Goal: Task Accomplishment & Management: Use online tool/utility

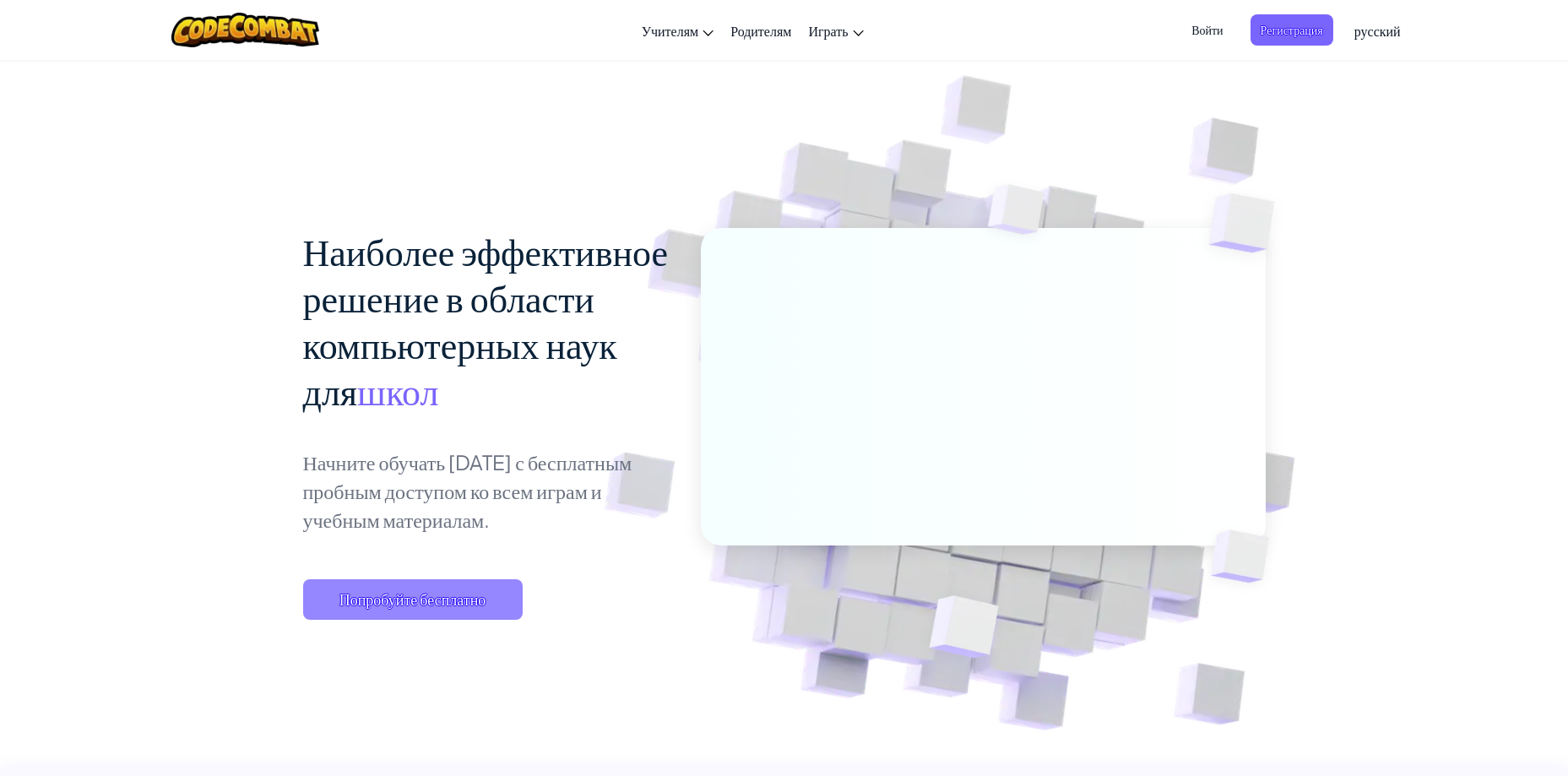
click at [422, 604] on span "Попробуйте бесплатно" at bounding box center [413, 599] width 220 height 41
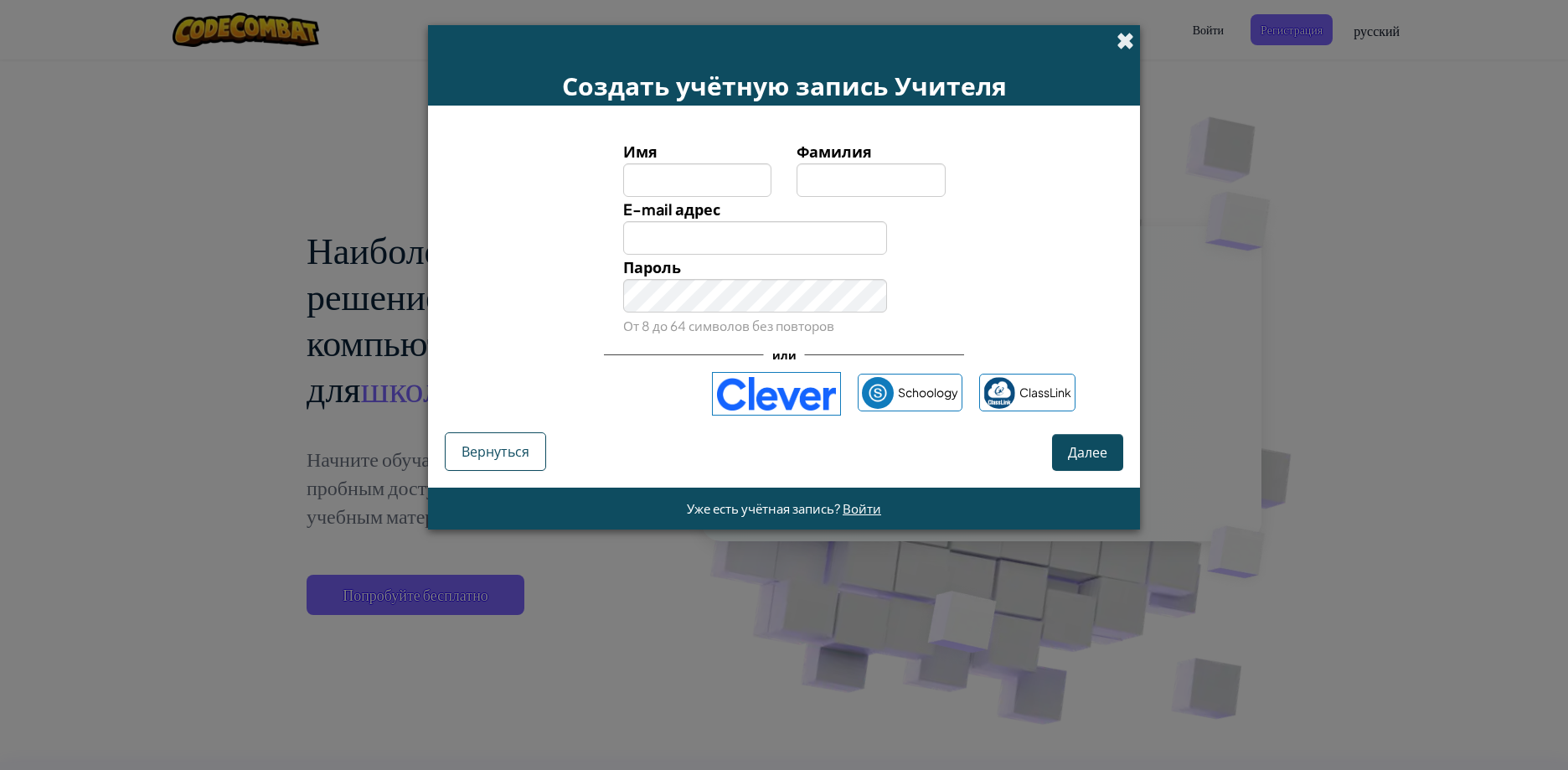
click at [1133, 39] on span at bounding box center [1125, 41] width 17 height 17
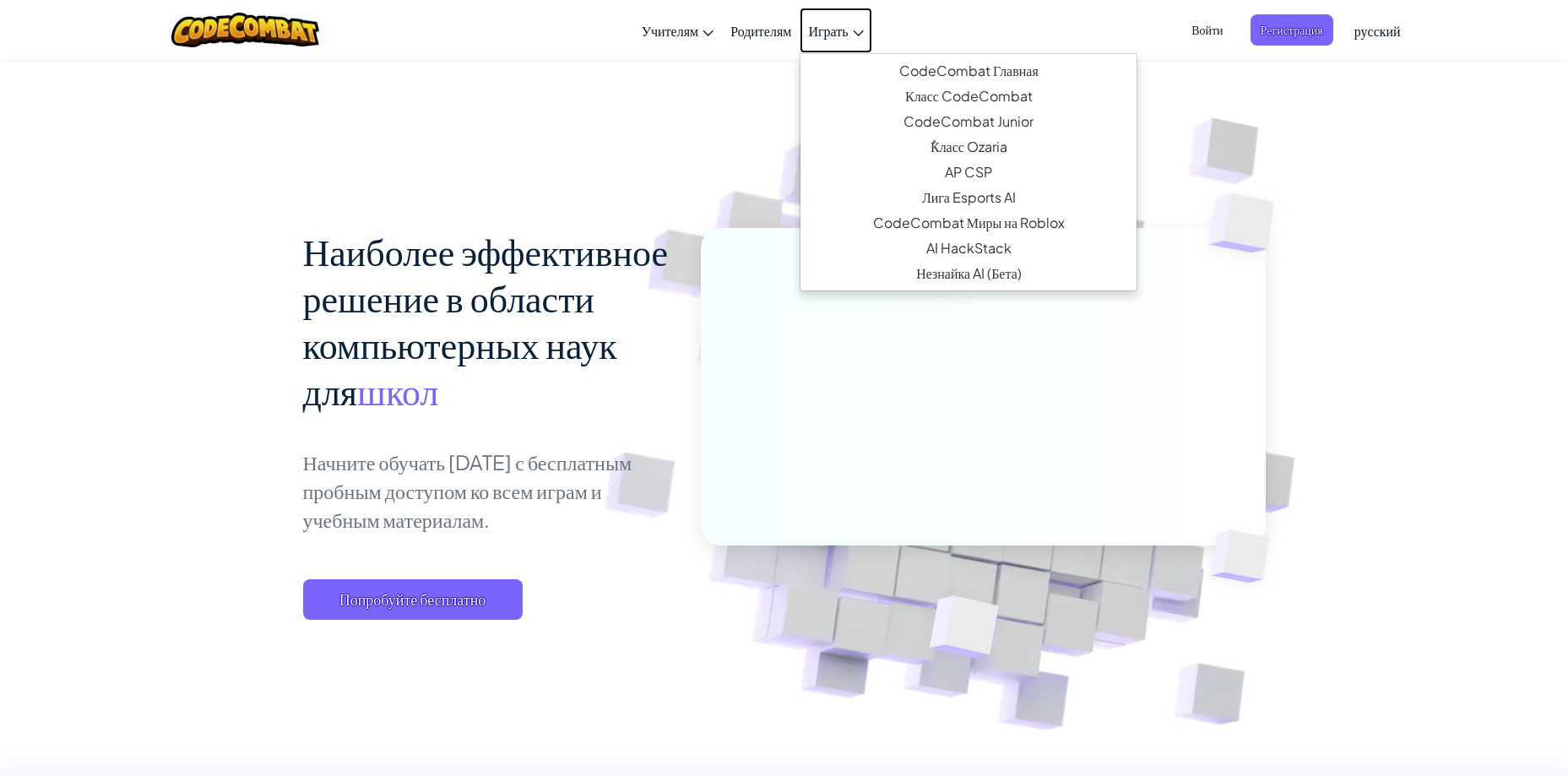
click at [824, 31] on span "Играть" at bounding box center [828, 30] width 40 height 17
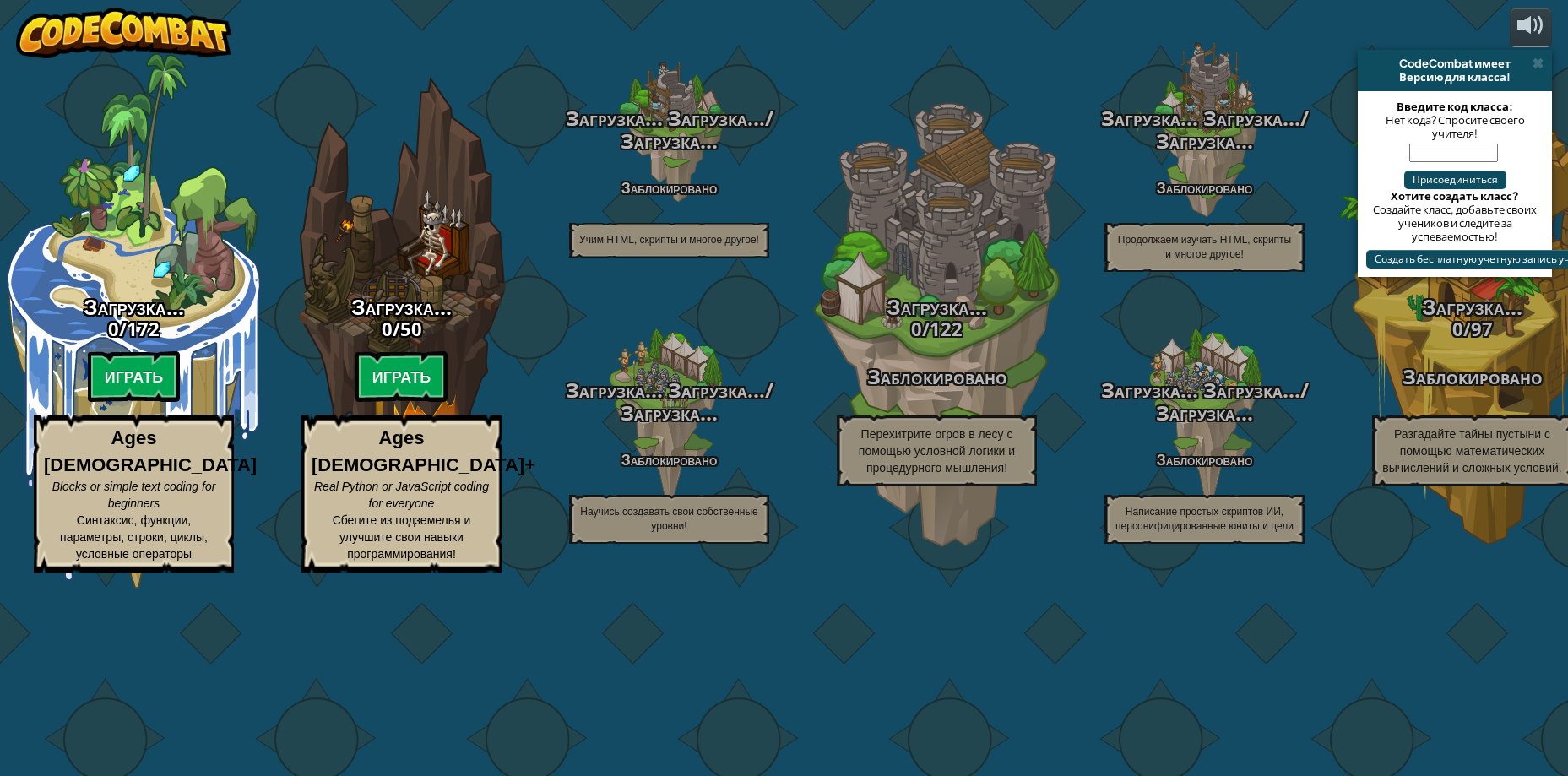
select select "ru"
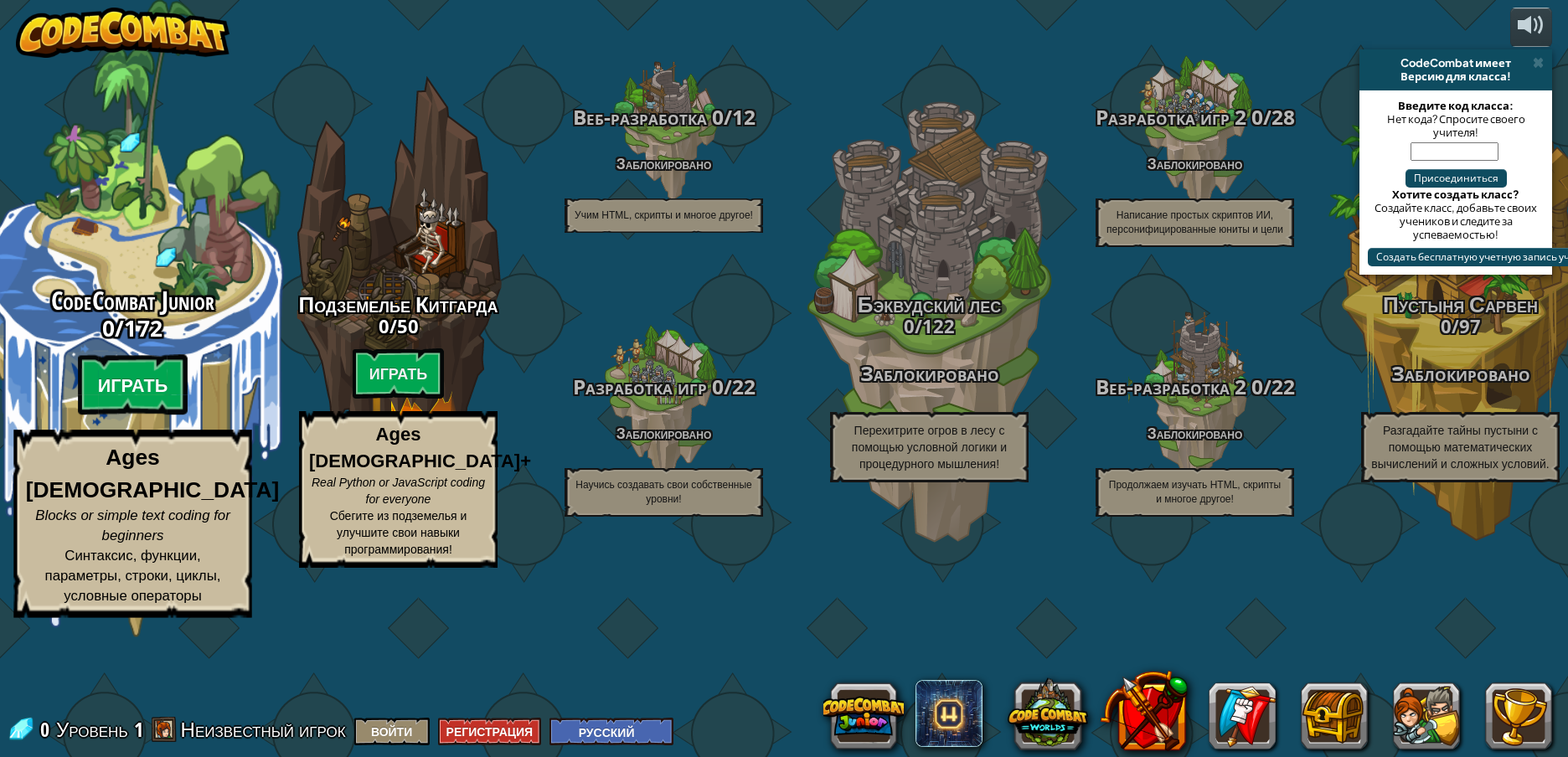
click at [131, 416] on btn "Играть" at bounding box center [133, 385] width 110 height 60
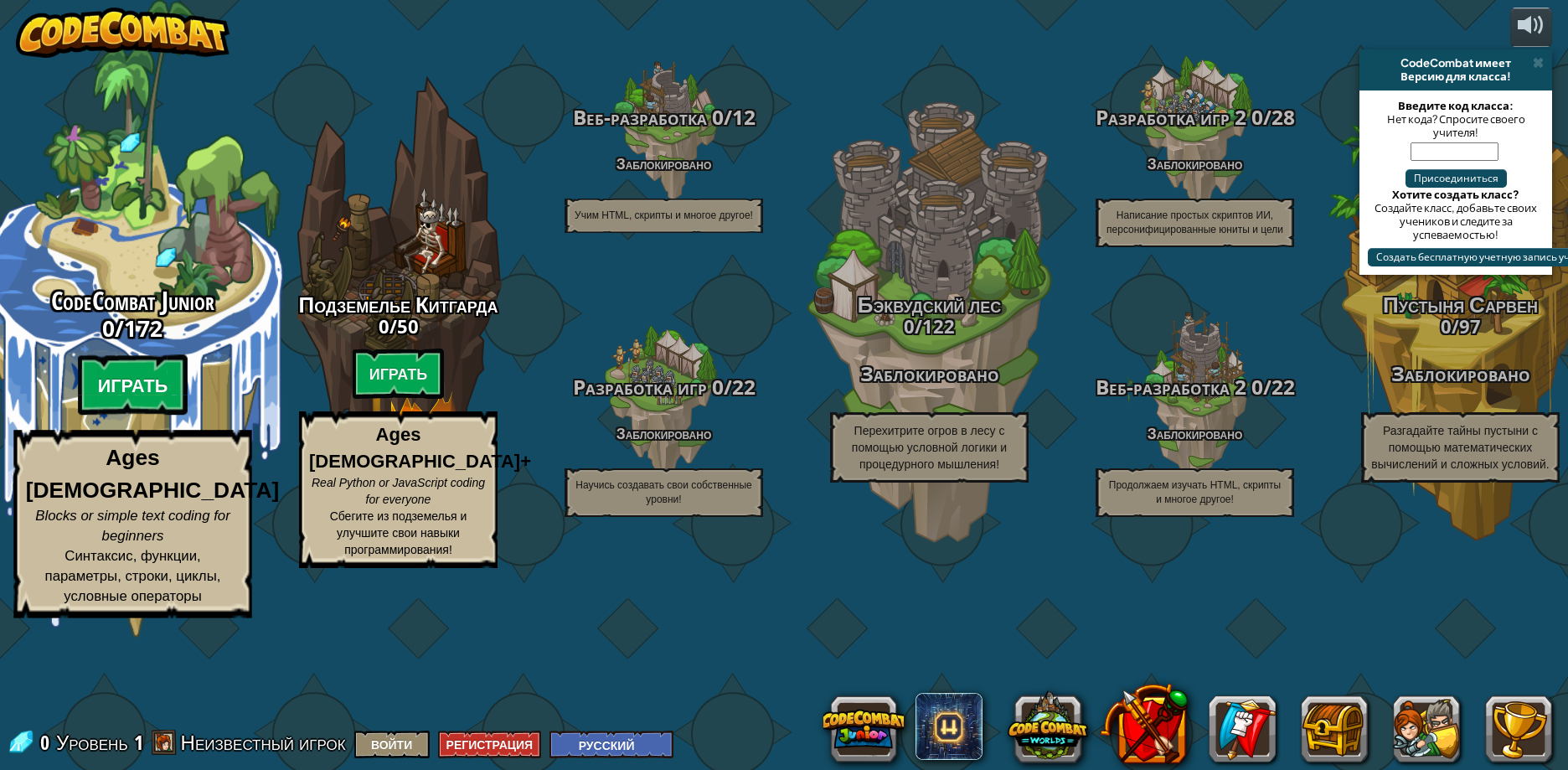
select select "ru"
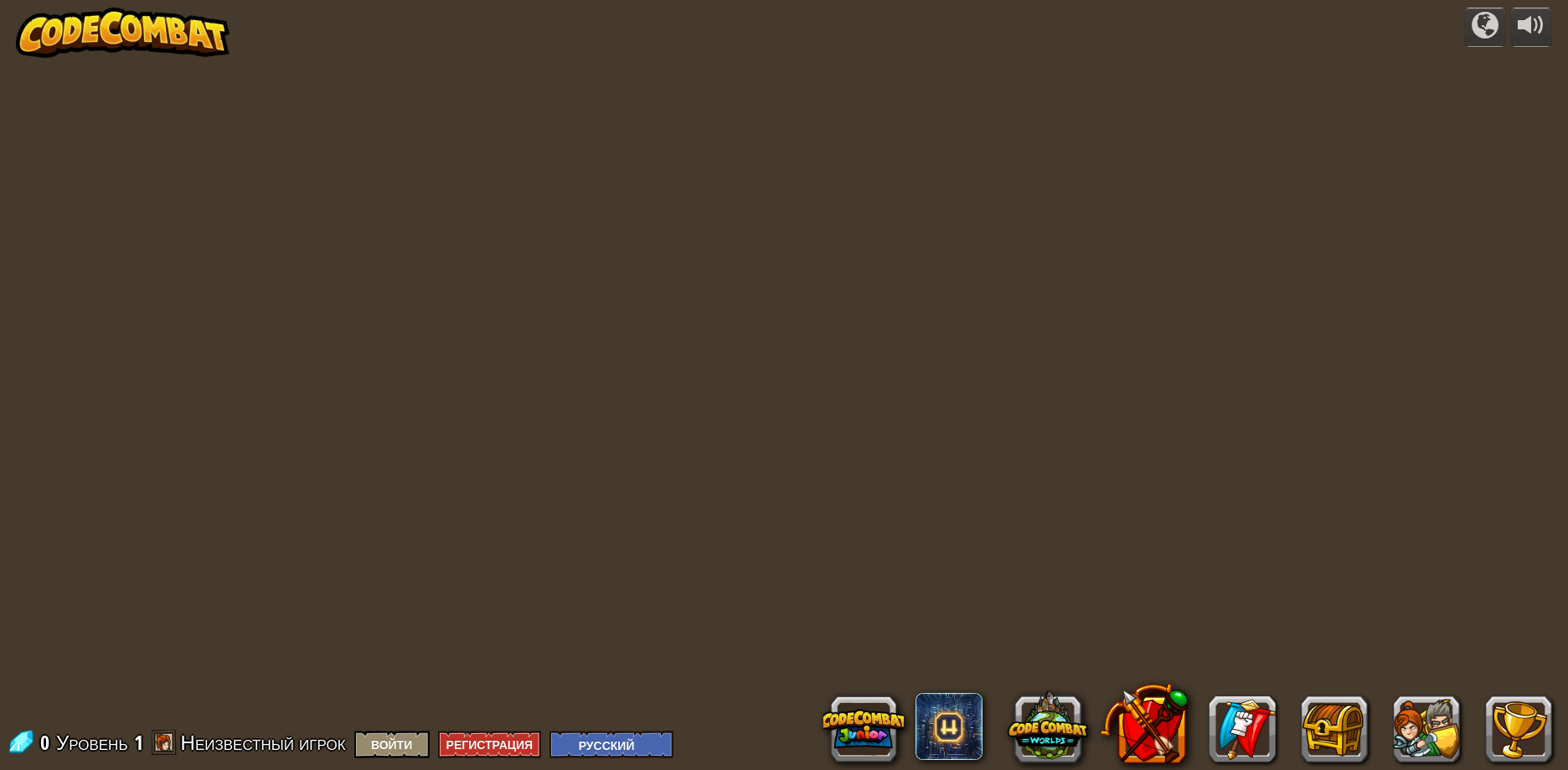
select select "ru"
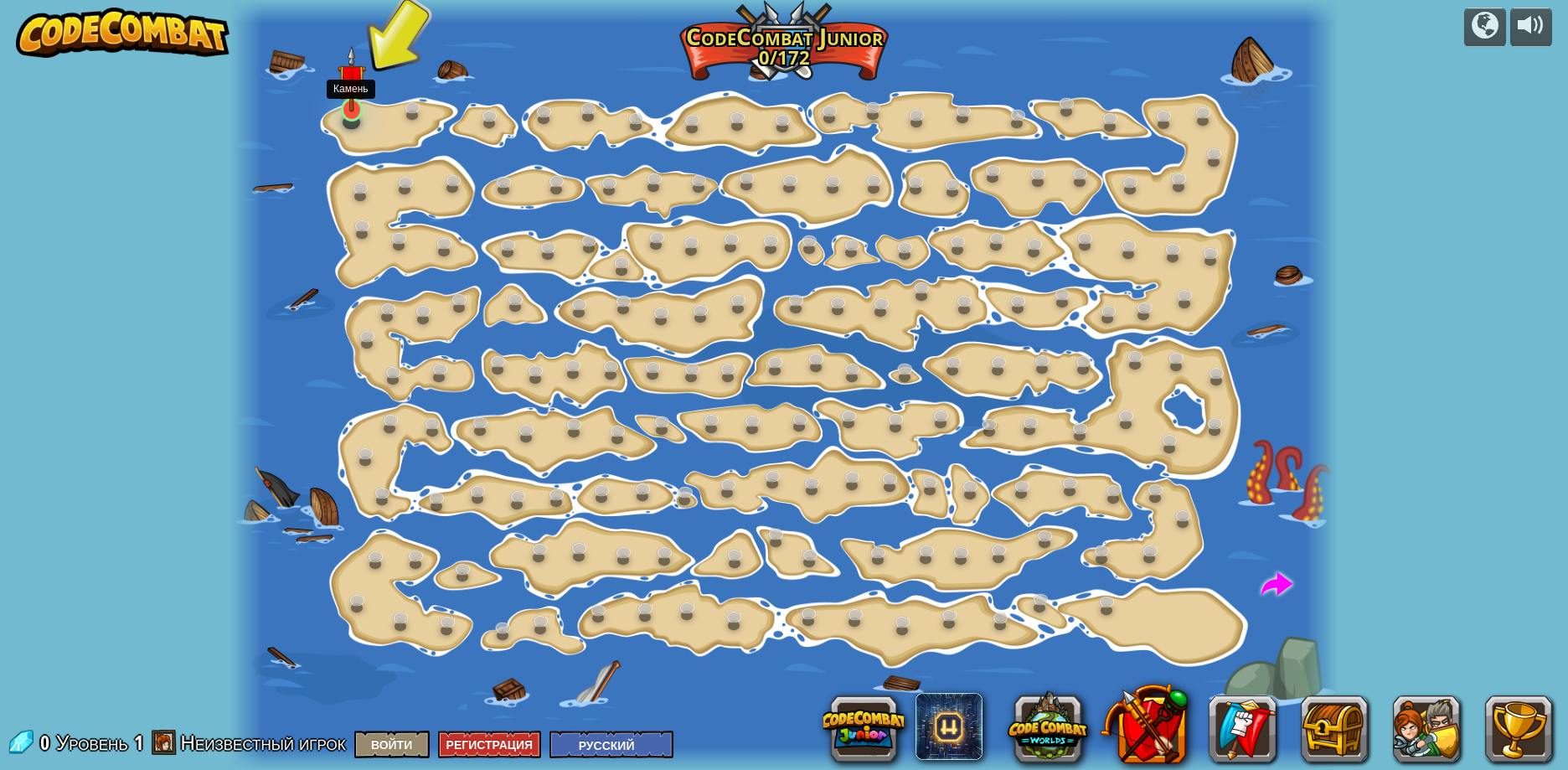
click at [350, 92] on img at bounding box center [353, 78] width 29 height 67
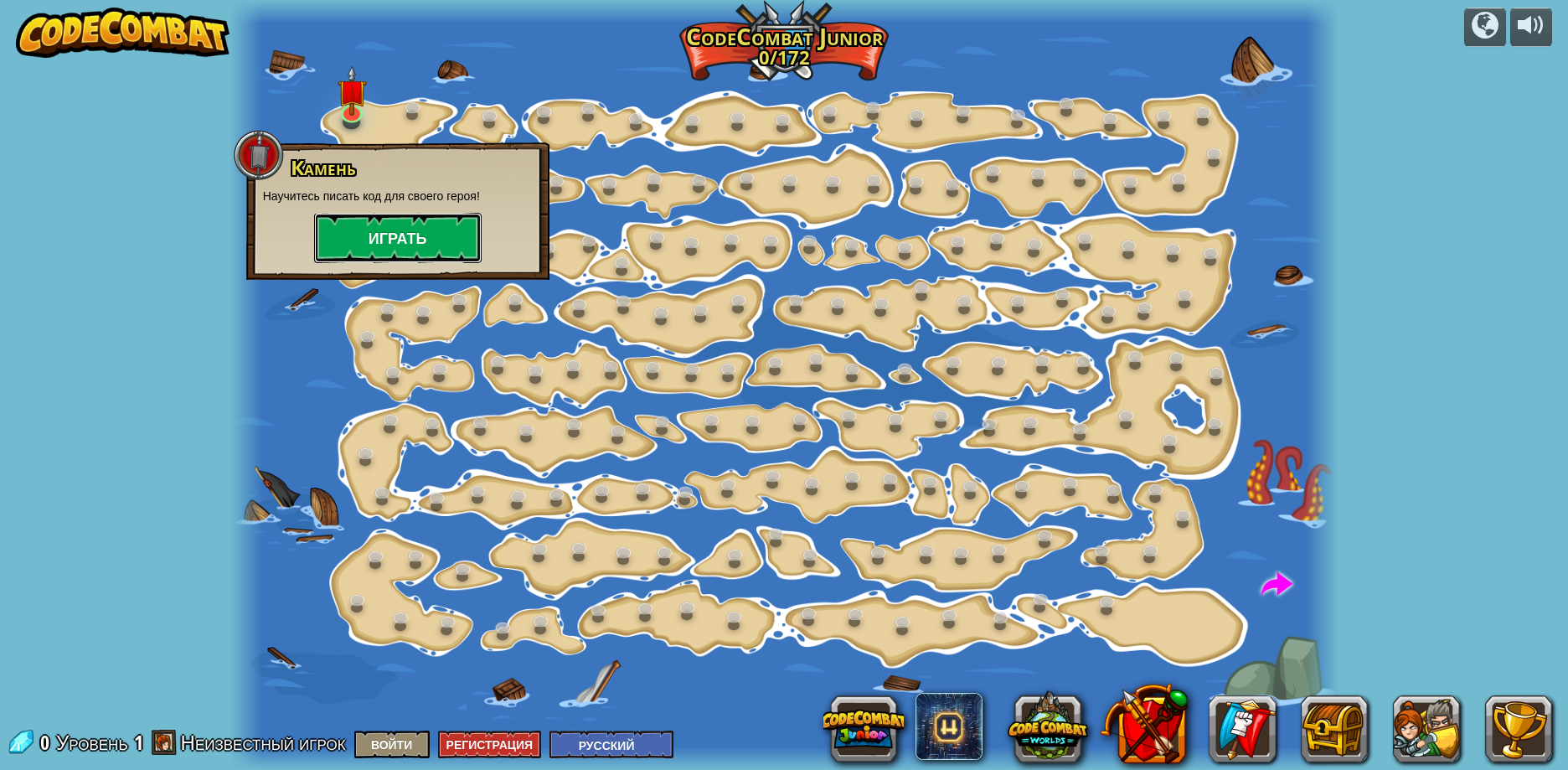
click at [372, 229] on button "Играть" at bounding box center [397, 238] width 167 height 50
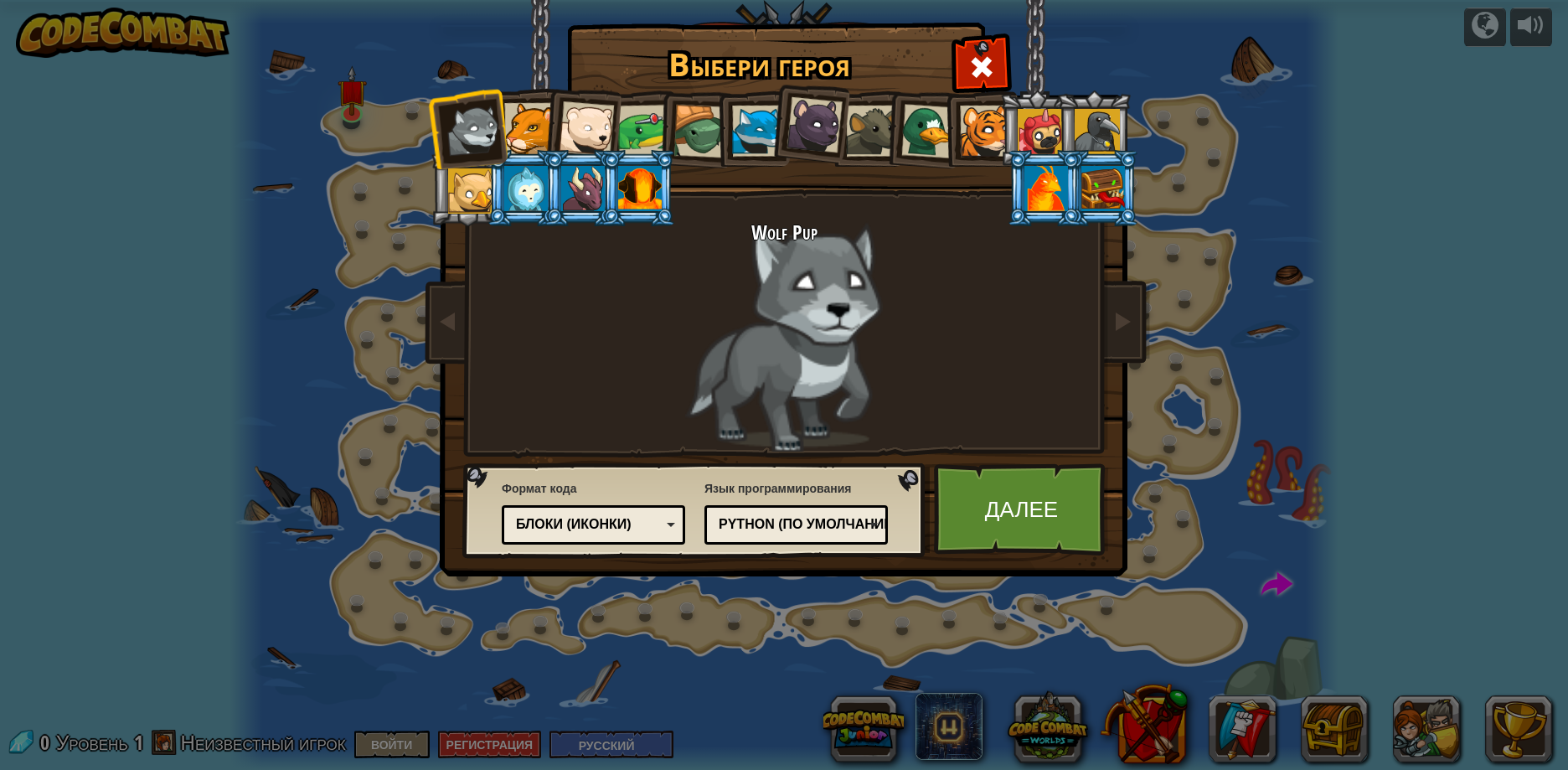
click at [846, 523] on div "Python (По умолчанию)" at bounding box center [791, 525] width 145 height 19
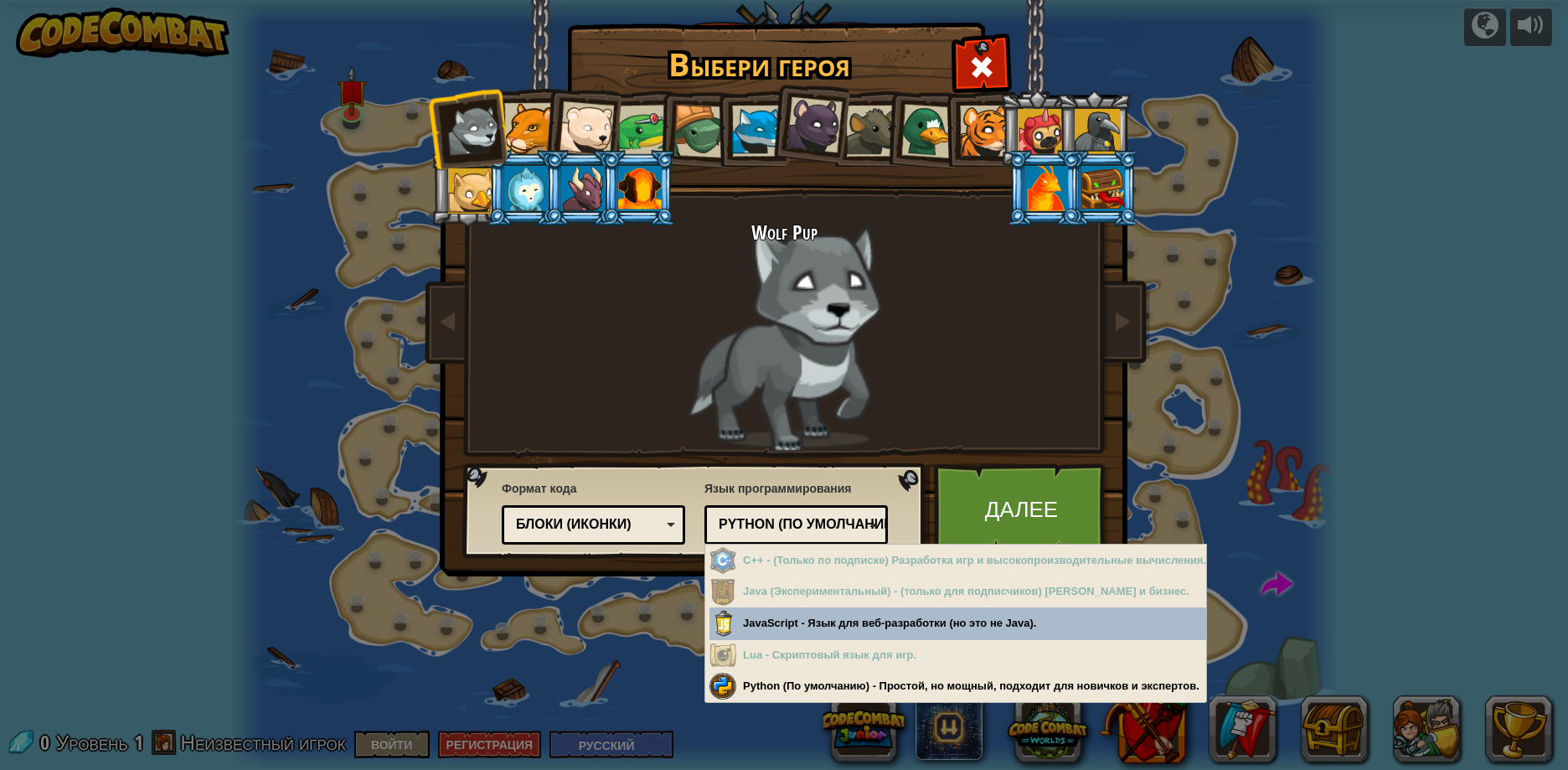
click at [846, 523] on div "Python (По умолчанию)" at bounding box center [791, 525] width 145 height 19
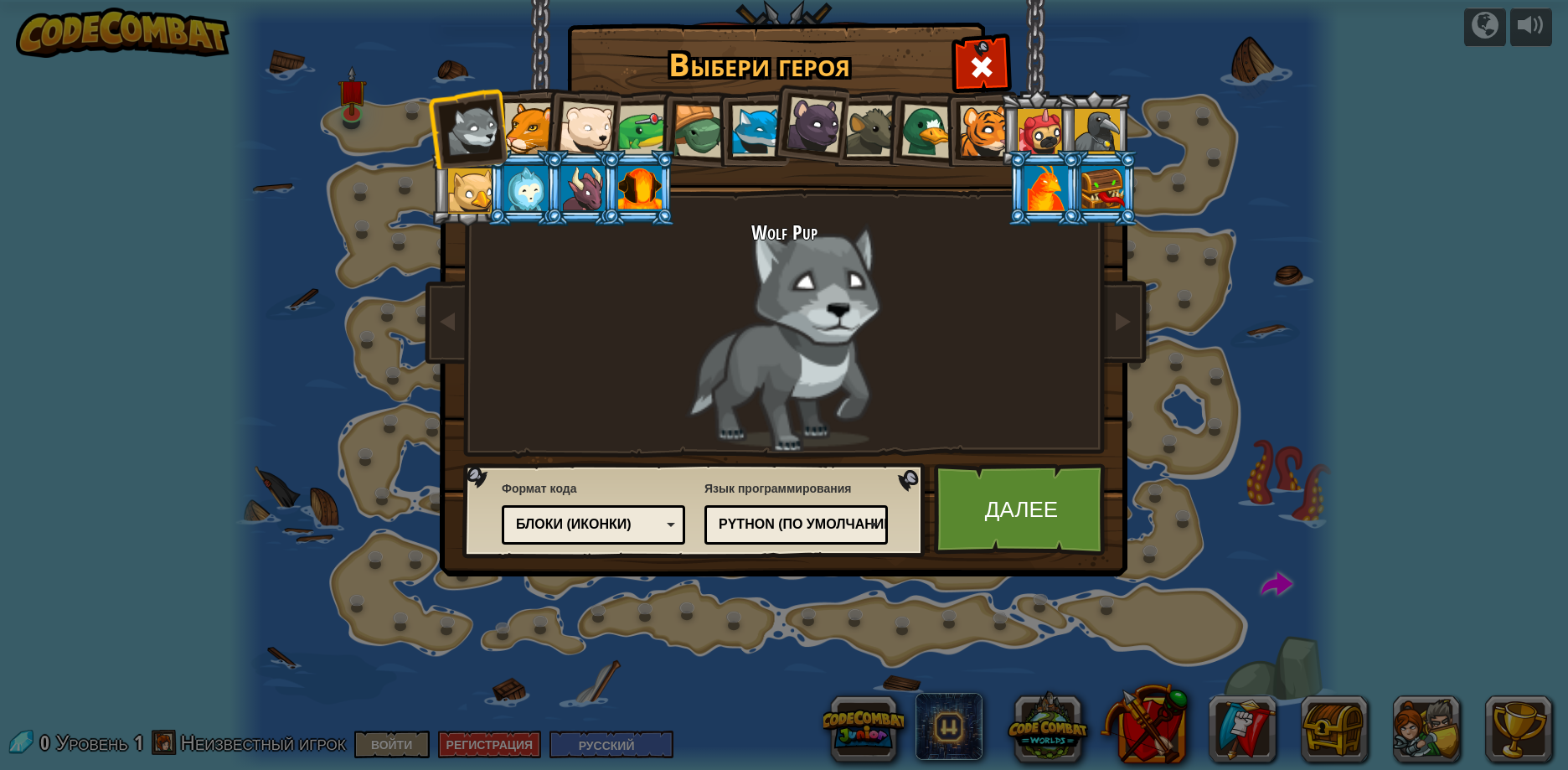
click at [809, 125] on div at bounding box center [814, 125] width 56 height 56
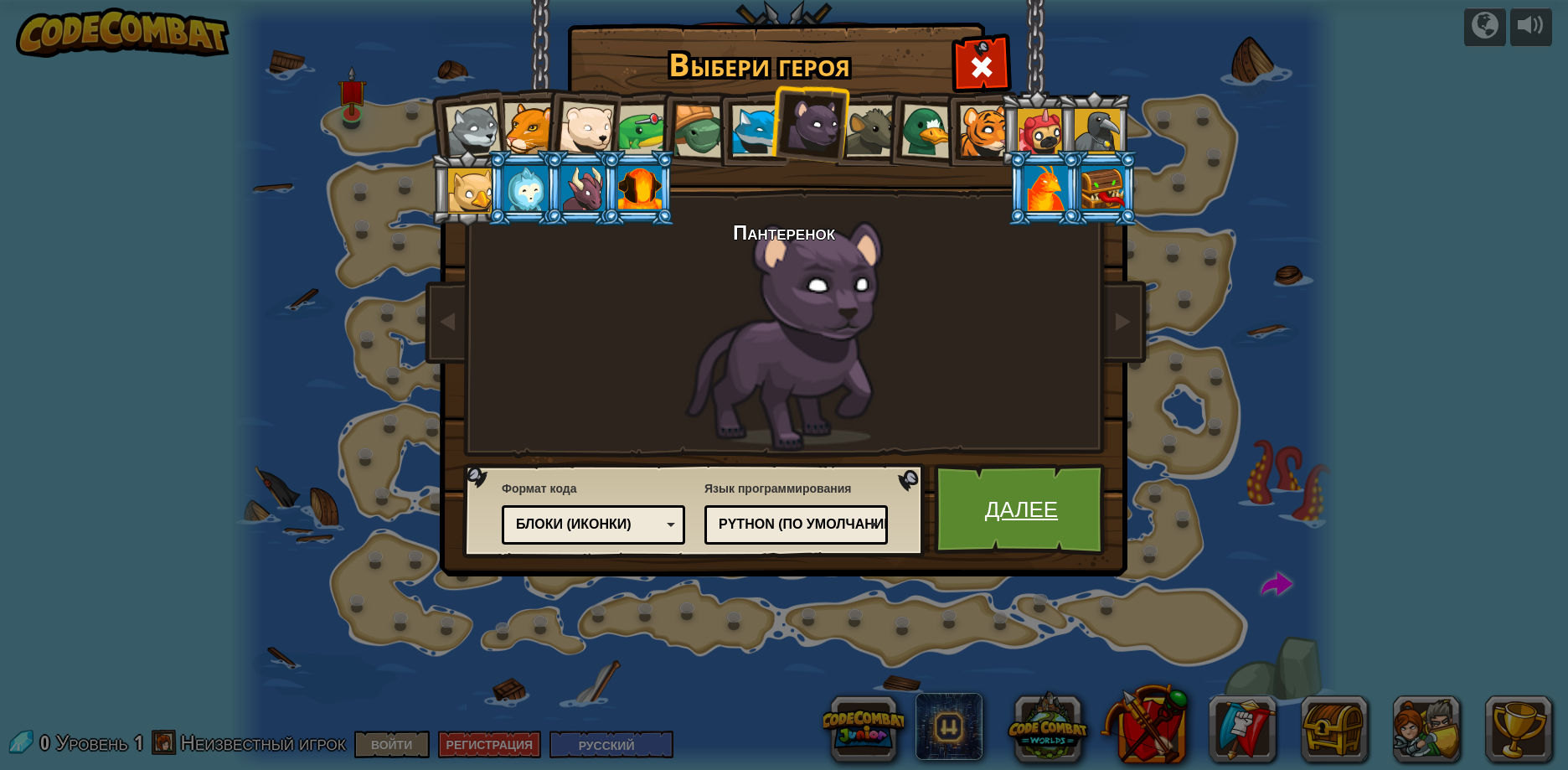
click at [1025, 514] on link "Далее" at bounding box center [1021, 509] width 175 height 92
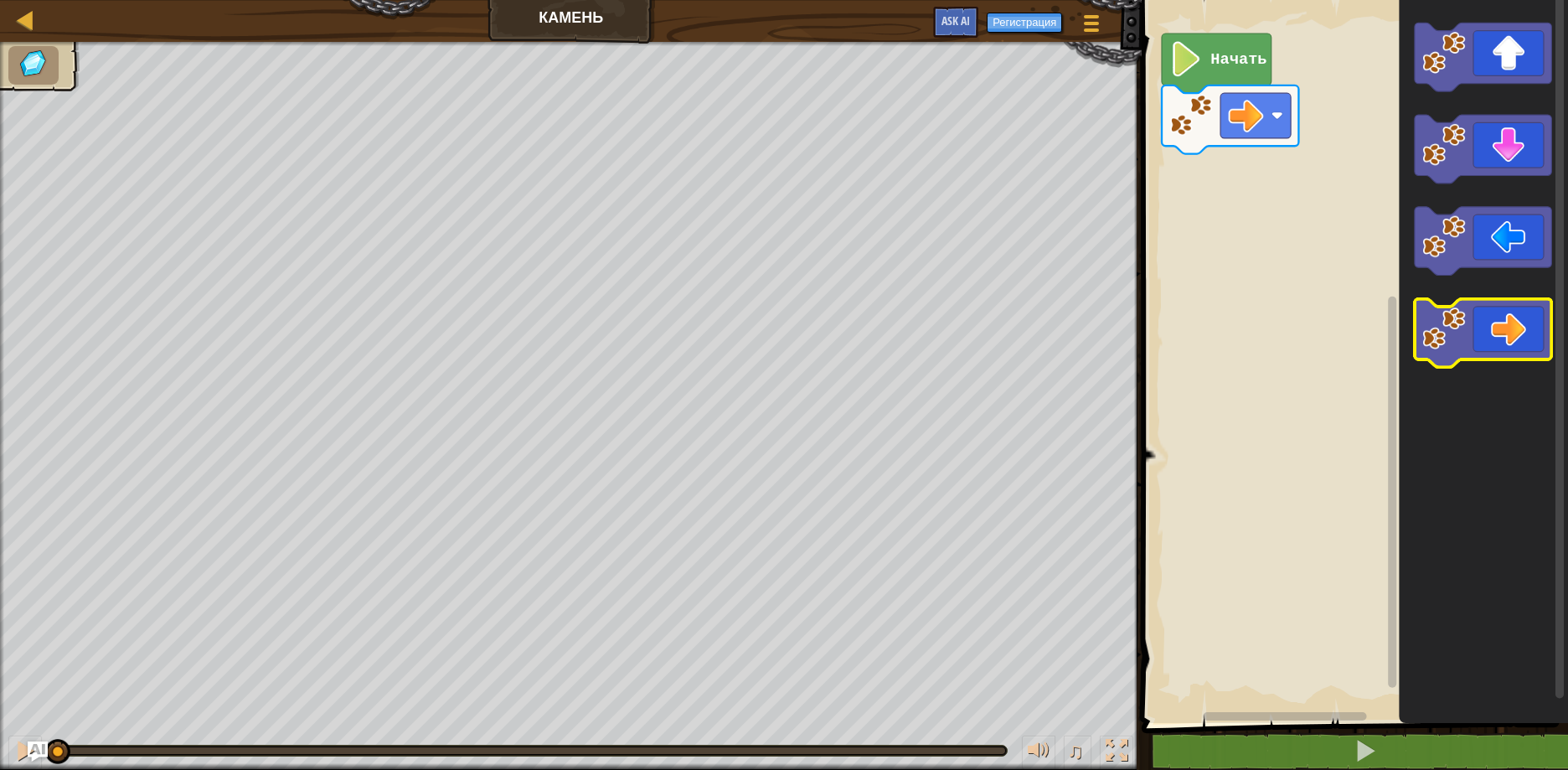
click at [1515, 325] on icon "Рабочая область Blockly" at bounding box center [1483, 334] width 136 height 69
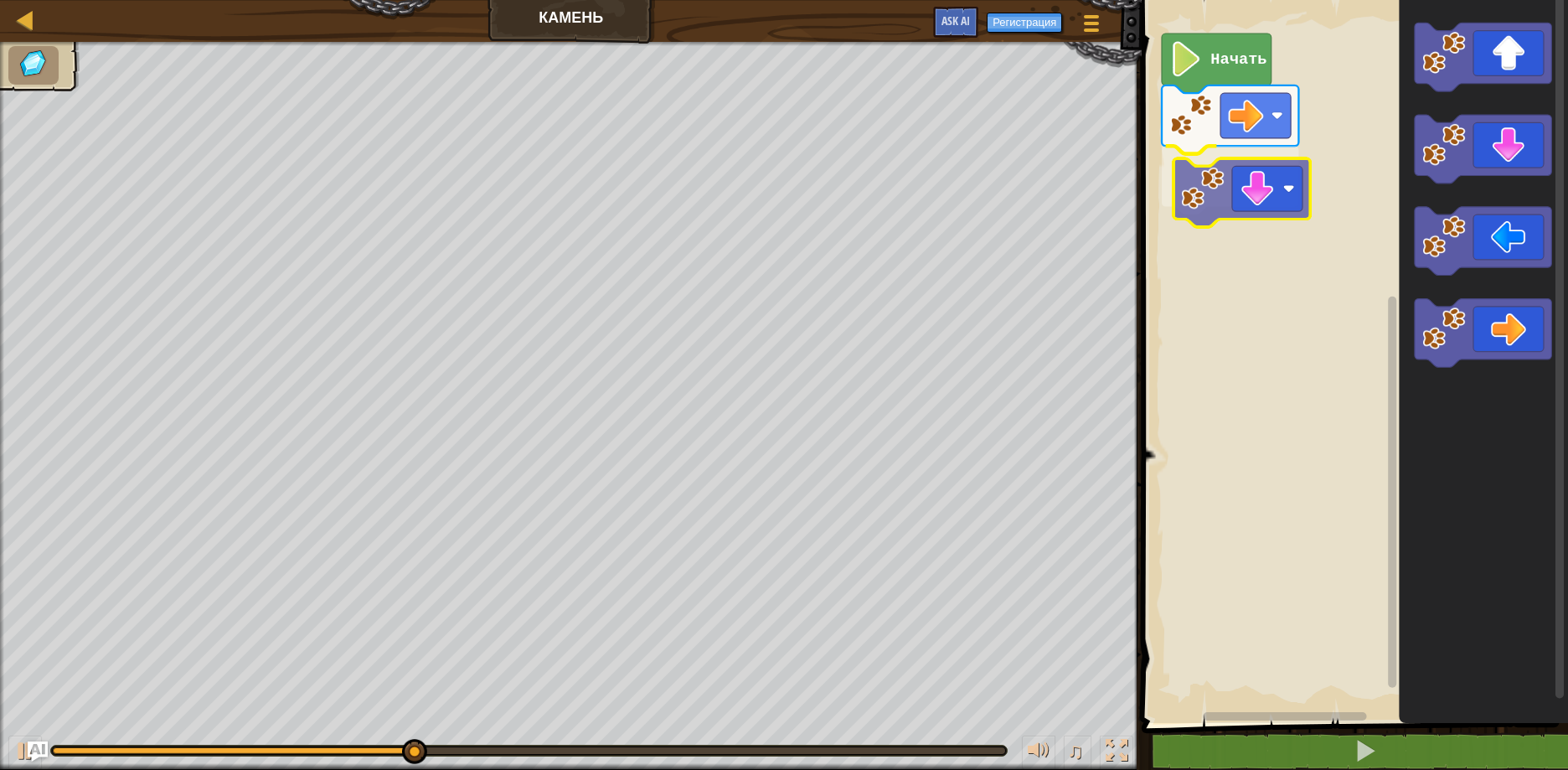
click at [1257, 203] on div "Начать" at bounding box center [1352, 357] width 431 height 731
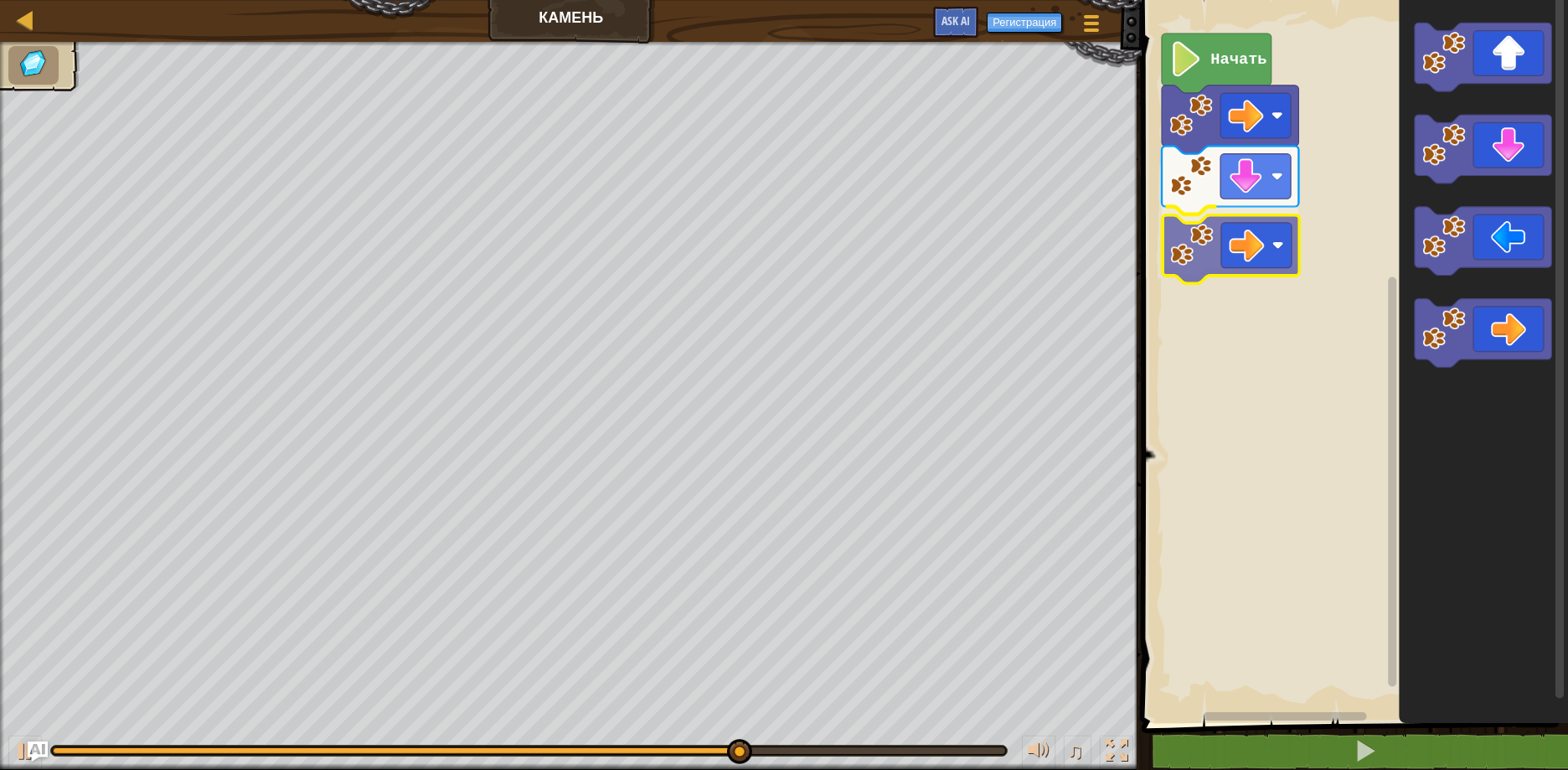
click at [1244, 245] on div "Начать" at bounding box center [1352, 357] width 431 height 731
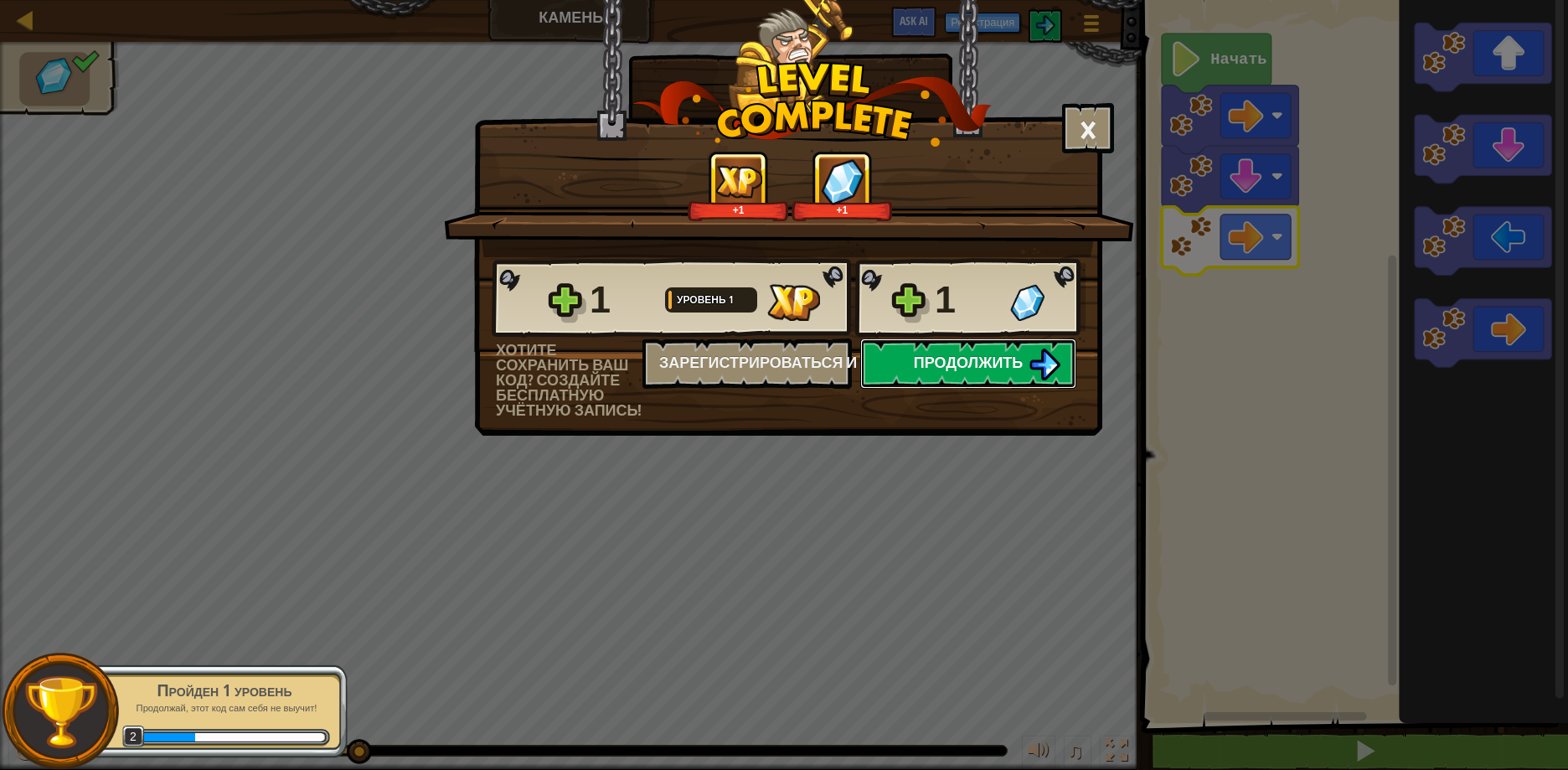
click at [1005, 368] on span "Продолжить" at bounding box center [968, 362] width 109 height 21
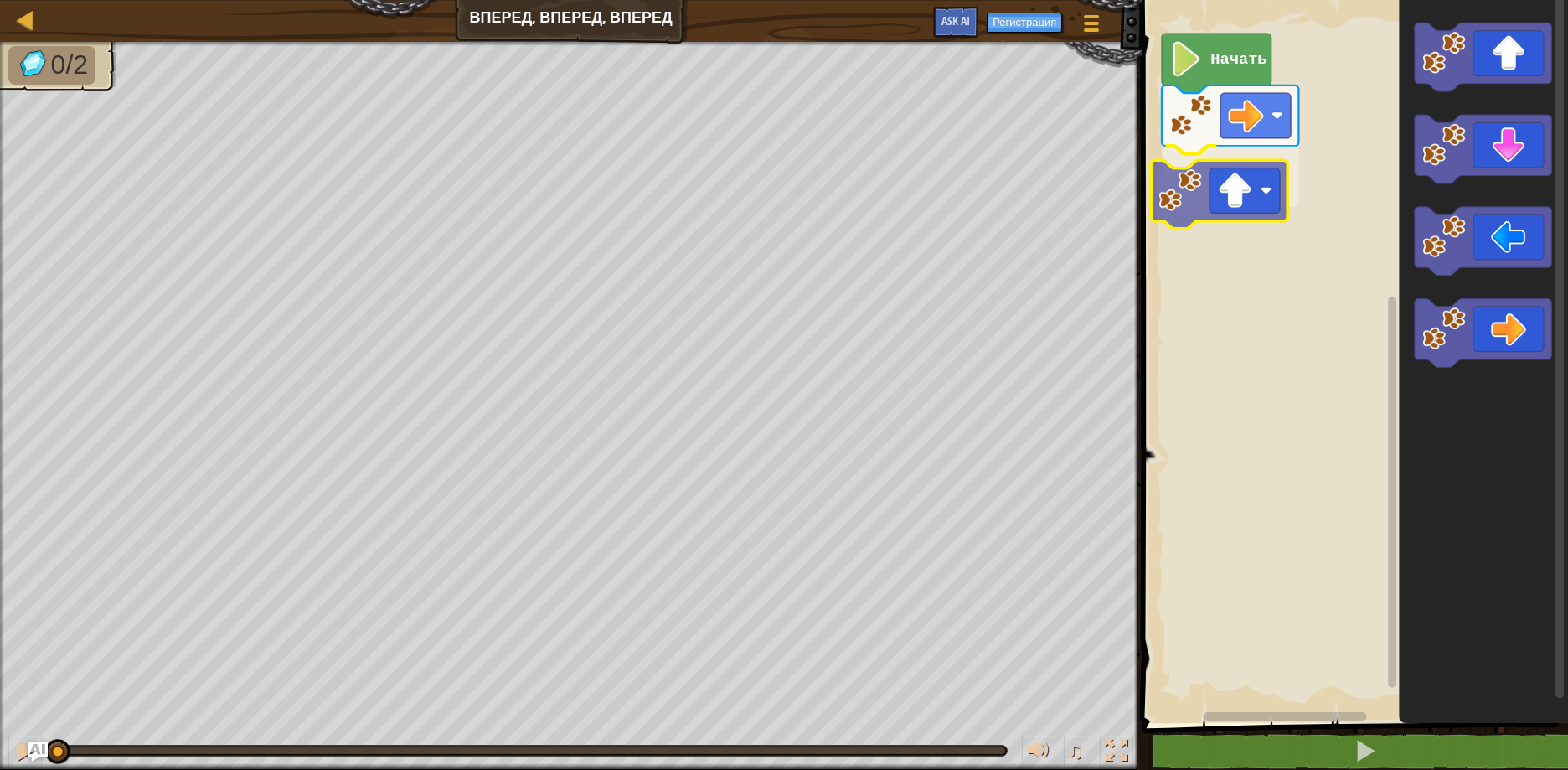
click at [1230, 203] on div "Начать" at bounding box center [1352, 357] width 431 height 731
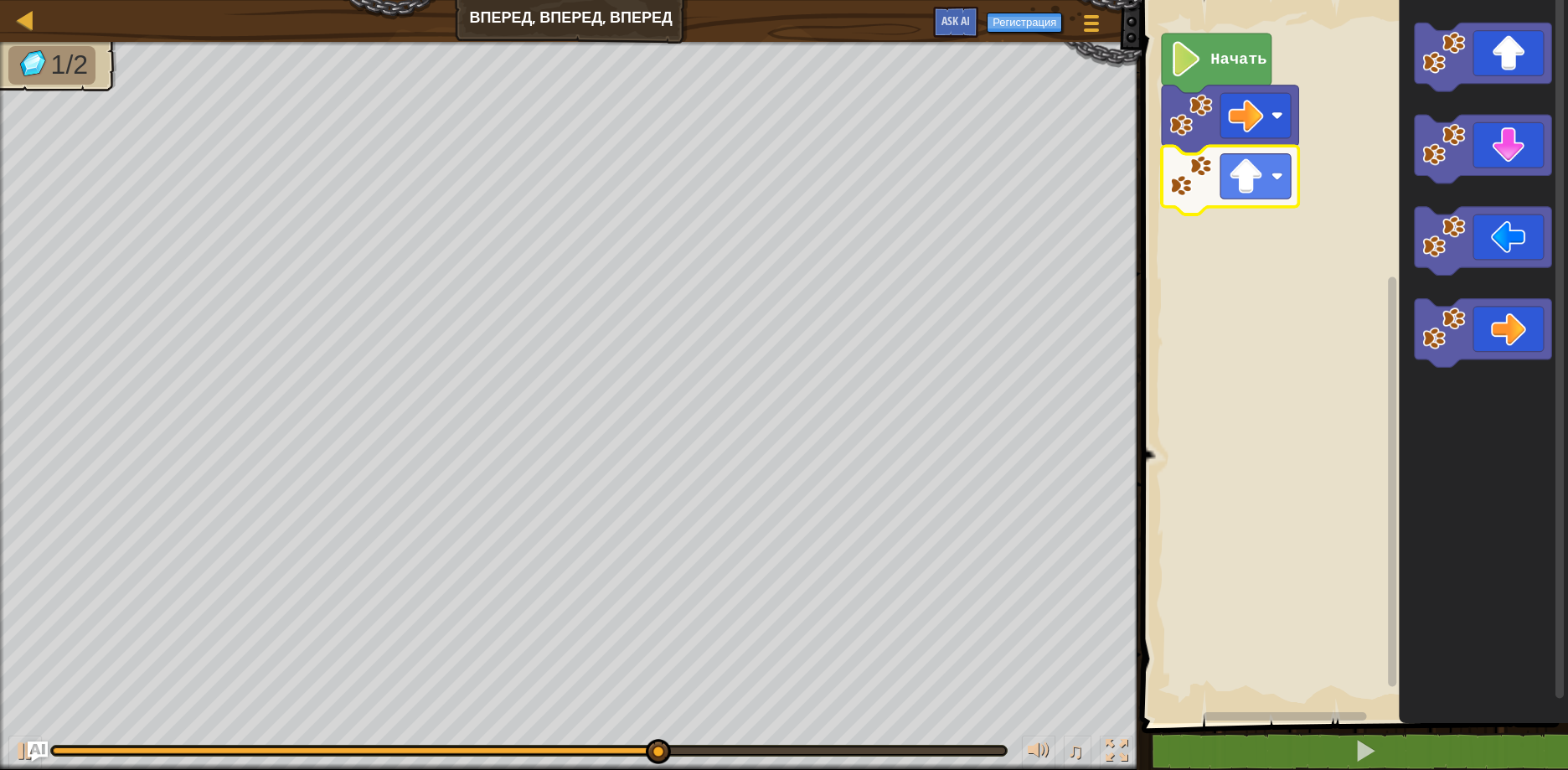
click at [1280, 183] on rect "Рабочая область Blockly" at bounding box center [1256, 177] width 71 height 45
click at [1196, 185] on image "Рабочая область Blockly" at bounding box center [1191, 176] width 43 height 43
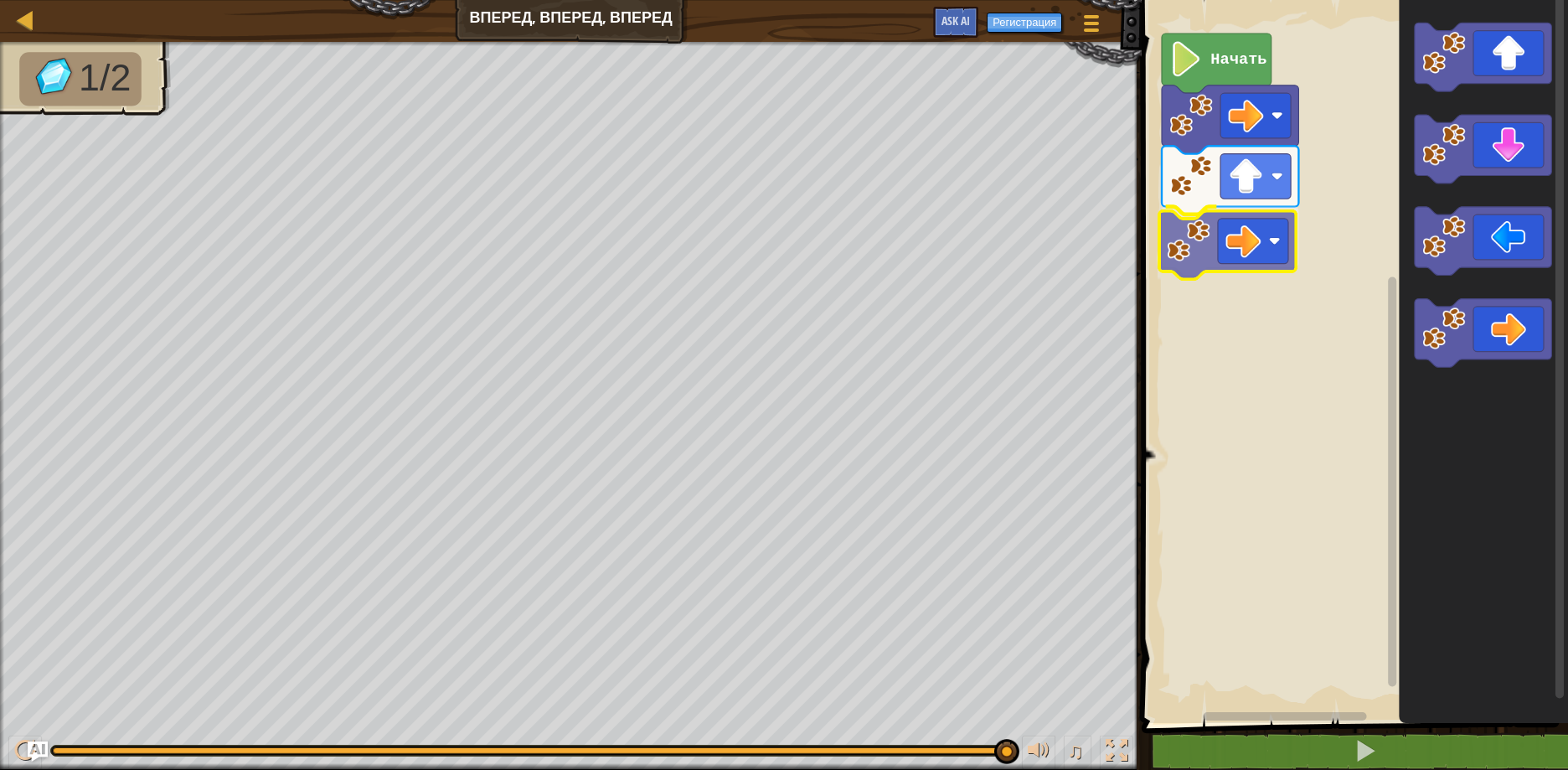
click at [1215, 231] on div "Начать" at bounding box center [1352, 357] width 431 height 731
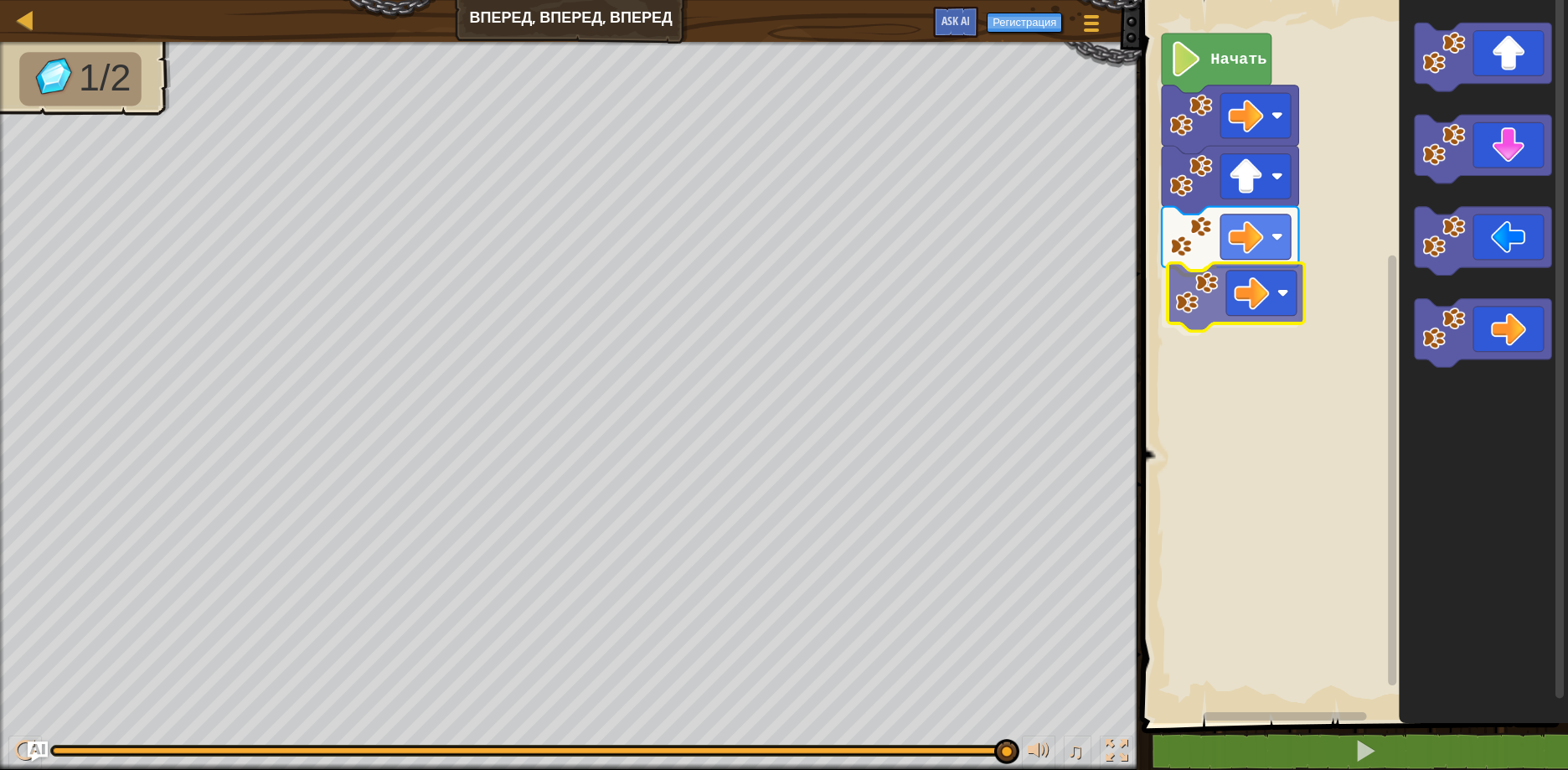
click at [1252, 296] on div "Начать" at bounding box center [1352, 357] width 431 height 731
